Goal: Information Seeking & Learning: Learn about a topic

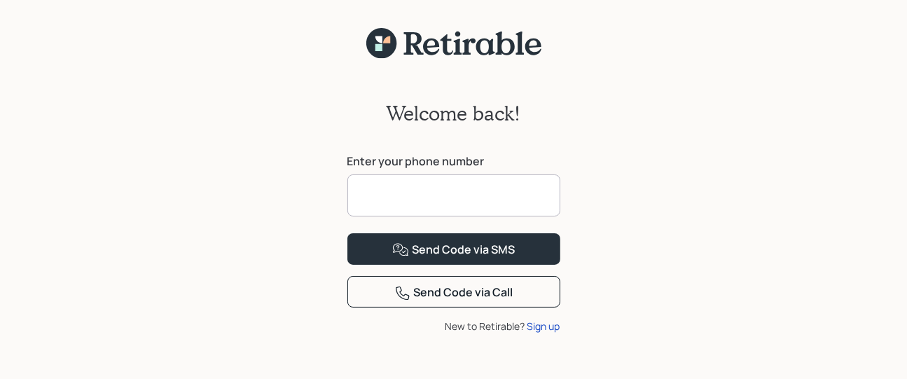
click at [382, 195] on input at bounding box center [453, 195] width 213 height 42
type input "**********"
click at [653, 188] on div "**********" at bounding box center [453, 228] width 907 height 337
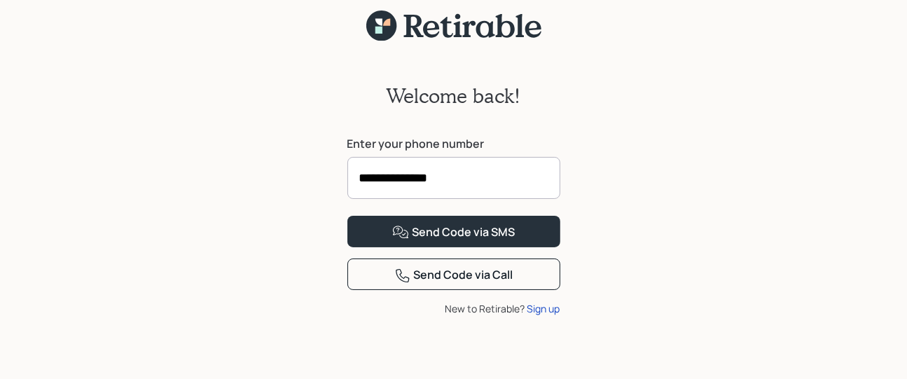
scroll to position [67, 0]
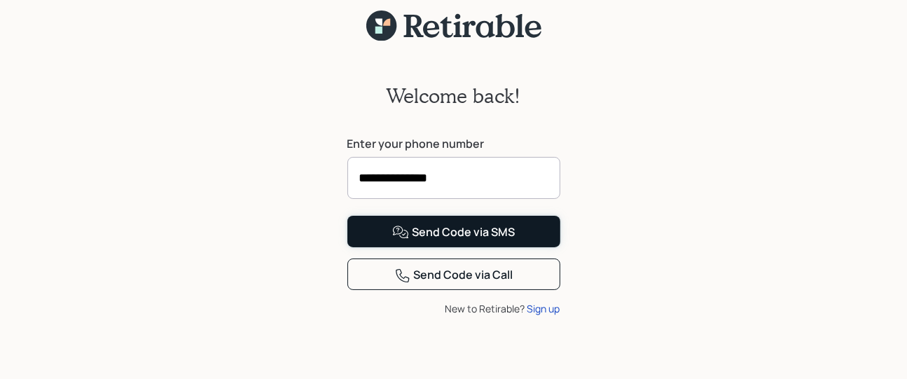
click at [466, 241] on div "Send Code via SMS" at bounding box center [453, 232] width 123 height 17
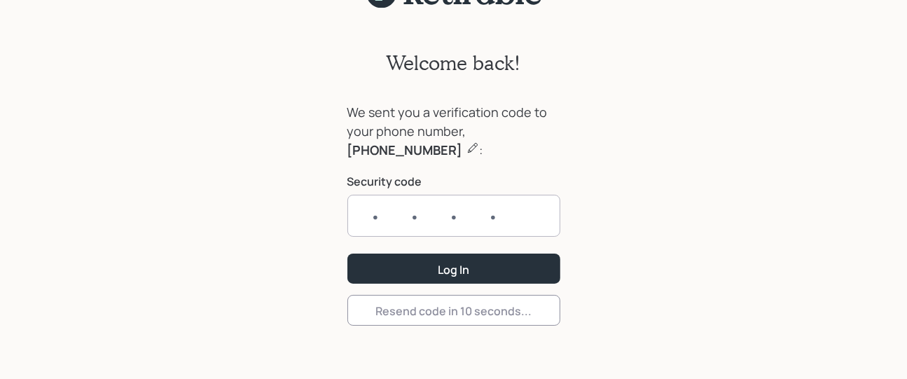
scroll to position [50, 0]
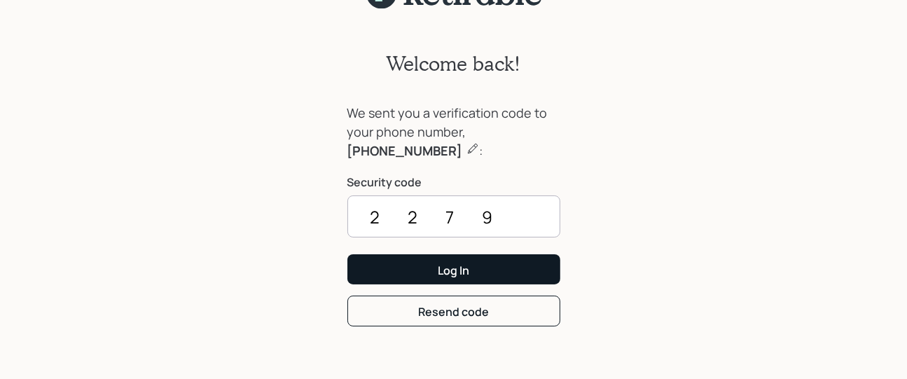
type input "2279"
click at [458, 268] on div "Log In" at bounding box center [454, 270] width 32 height 15
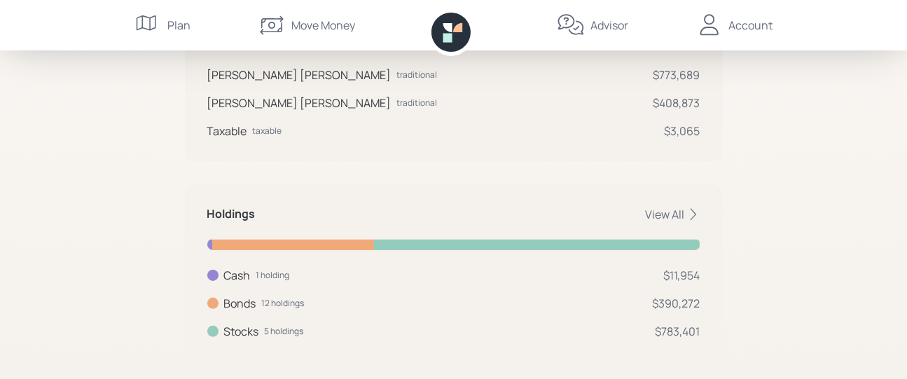
scroll to position [326, 0]
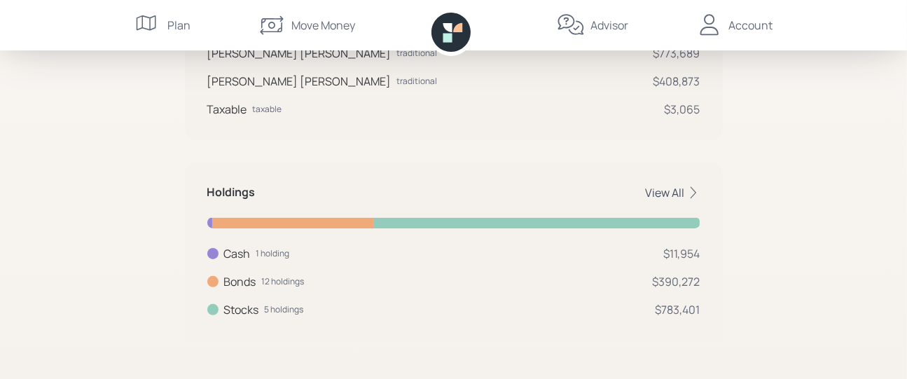
click at [681, 189] on div "View All" at bounding box center [673, 192] width 55 height 15
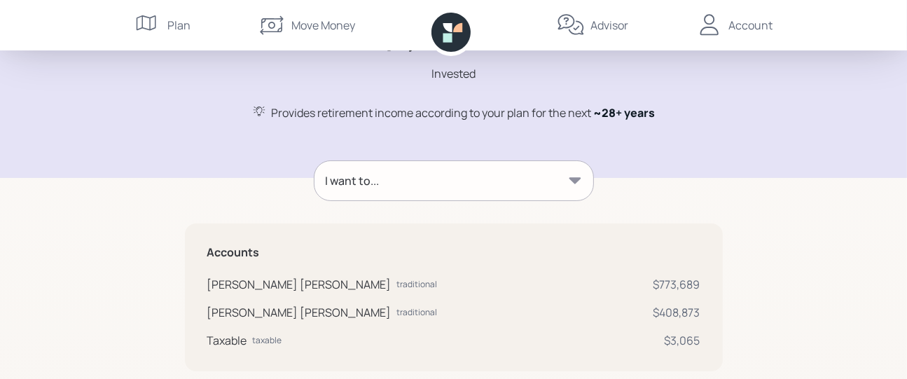
scroll to position [0, 0]
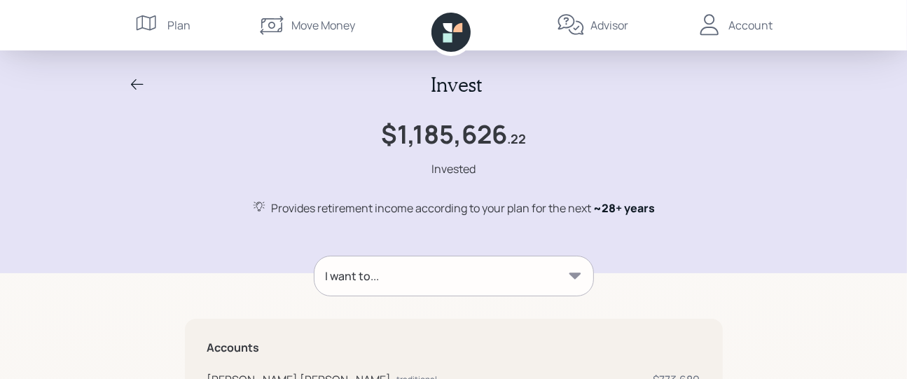
click at [175, 22] on div "Plan" at bounding box center [179, 25] width 23 height 17
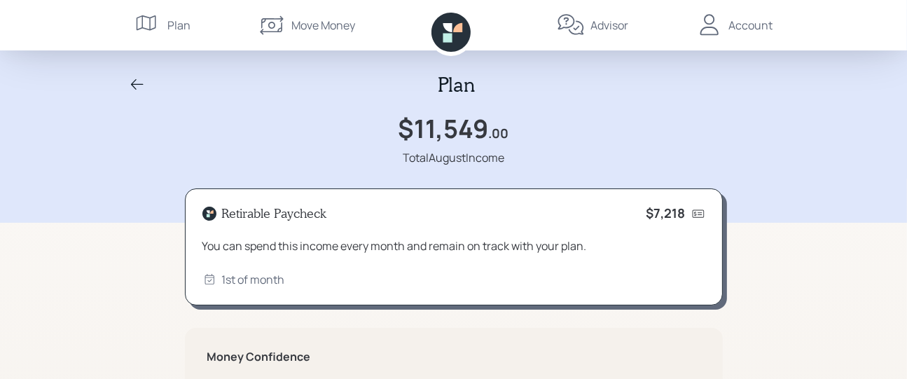
click at [608, 25] on div "Advisor" at bounding box center [609, 25] width 38 height 17
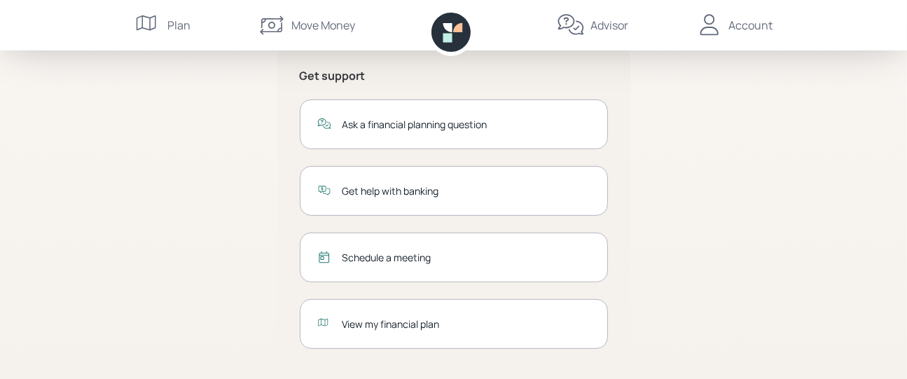
scroll to position [305, 0]
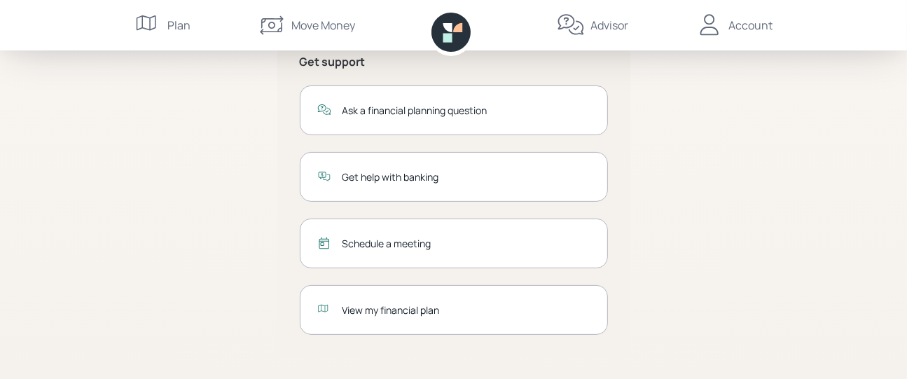
click at [390, 312] on div "View my financial plan" at bounding box center [466, 310] width 248 height 15
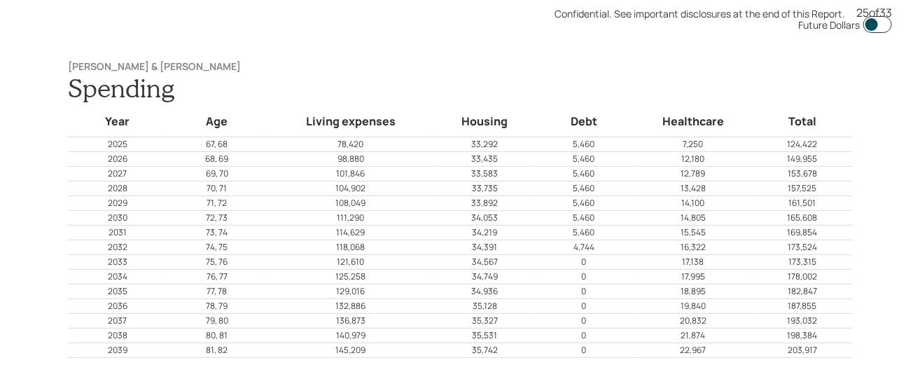
scroll to position [9477, 0]
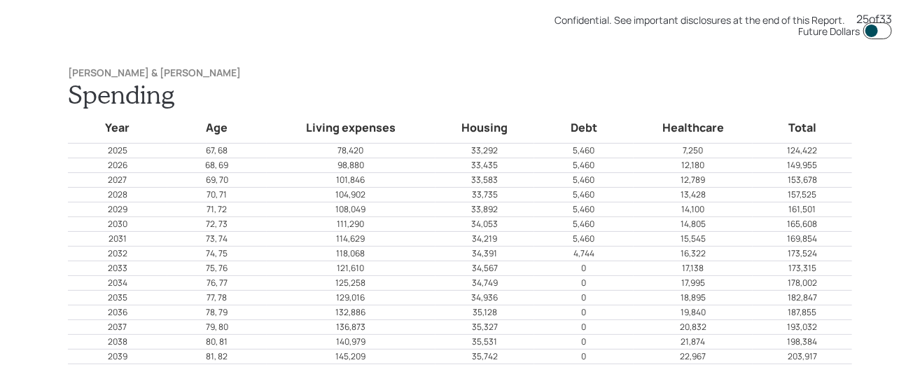
click at [295, 49] on div "[PERSON_NAME] & [PERSON_NAME] Spending Year Age Living expenses Housing Debt He…" at bounding box center [460, 215] width 840 height 353
